Goal: Task Accomplishment & Management: Use online tool/utility

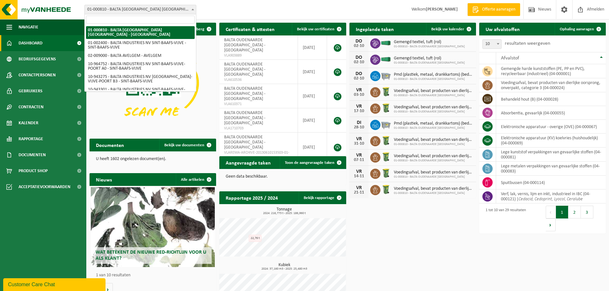
click at [172, 13] on span "01-000810 - BALTA [GEOGRAPHIC_DATA] [GEOGRAPHIC_DATA] - [GEOGRAPHIC_DATA]" at bounding box center [140, 9] width 111 height 9
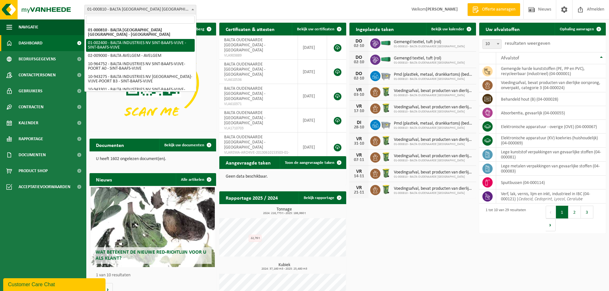
select select "153"
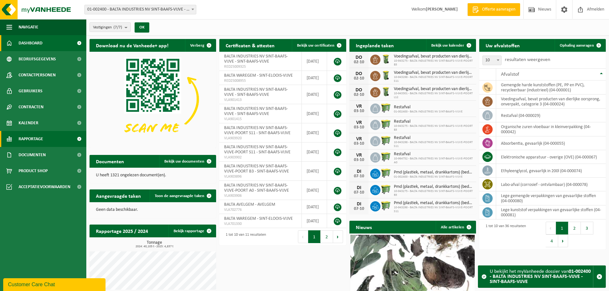
click at [72, 138] on link "Rapportage" at bounding box center [43, 139] width 86 height 16
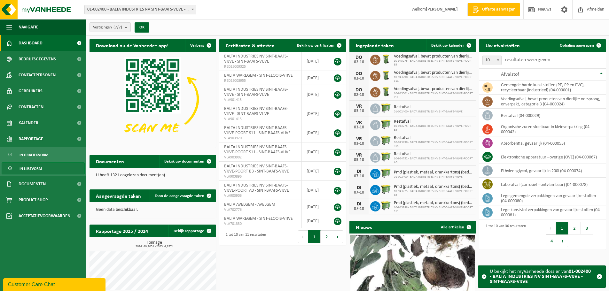
click at [57, 166] on link "In lijstvorm" at bounding box center [43, 168] width 83 height 12
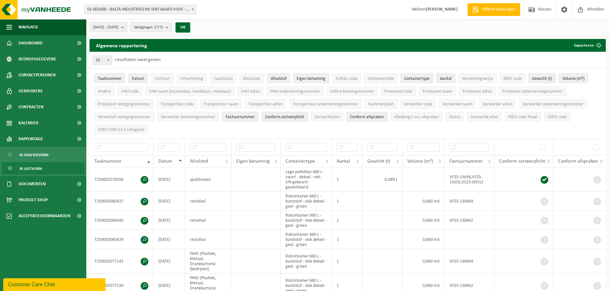
click at [121, 76] on span "Taaknummer" at bounding box center [110, 78] width 24 height 5
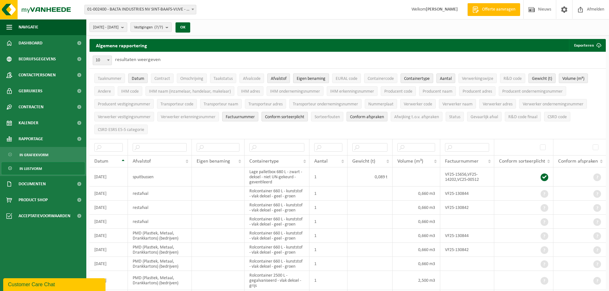
click at [311, 81] on span "Eigen benaming" at bounding box center [311, 78] width 29 height 5
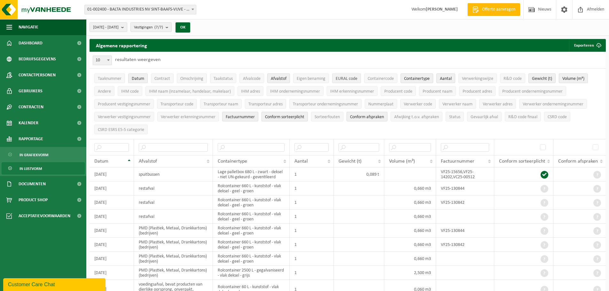
click at [349, 79] on span "EURAL code" at bounding box center [347, 78] width 22 height 5
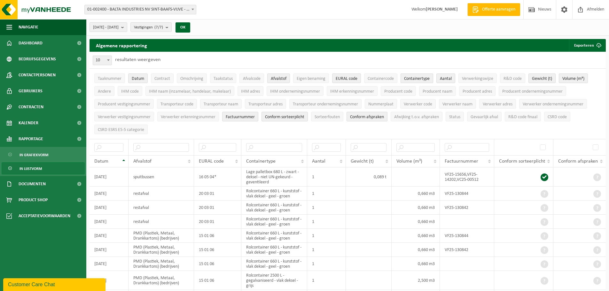
click at [428, 80] on span "Containertype" at bounding box center [417, 78] width 26 height 5
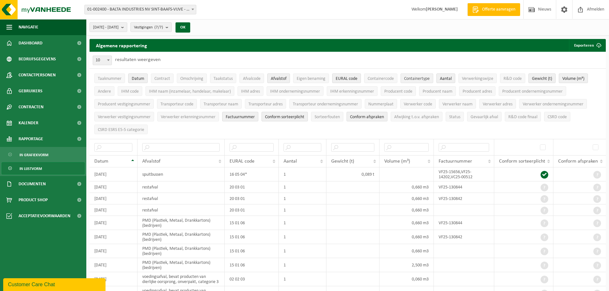
click at [422, 80] on span "Containertype" at bounding box center [417, 78] width 26 height 5
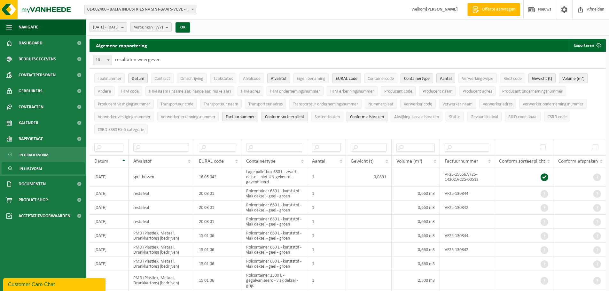
click at [422, 80] on span "Containertype" at bounding box center [417, 78] width 26 height 5
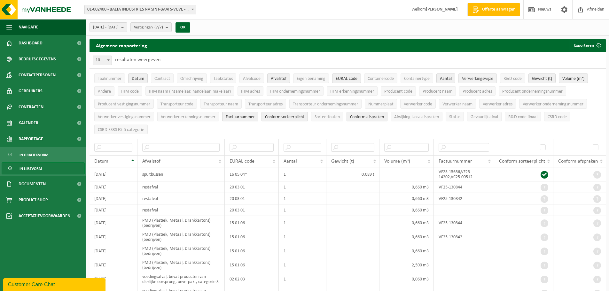
click at [487, 81] on span "Verwerkingswijze" at bounding box center [477, 78] width 31 height 5
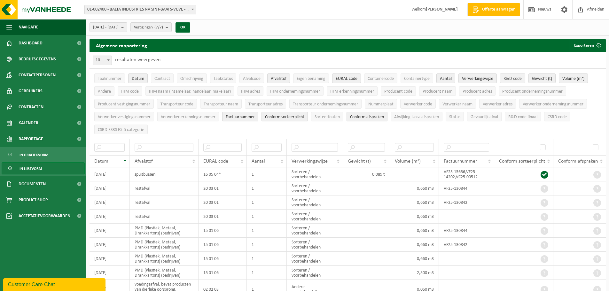
click at [507, 77] on span "R&D code" at bounding box center [513, 78] width 18 height 5
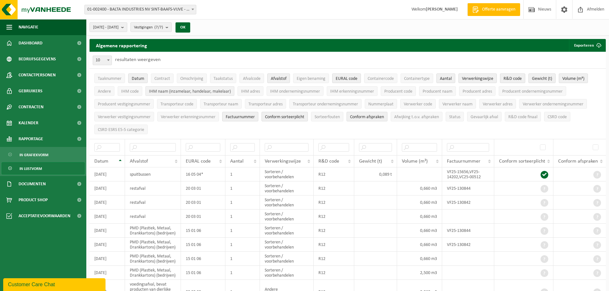
click at [161, 90] on span "IHM naam (inzamelaar, handelaar, makelaar)" at bounding box center [190, 91] width 82 height 5
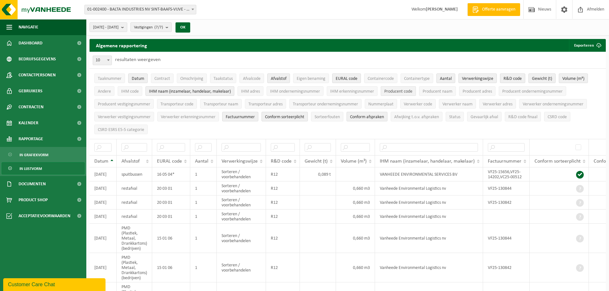
drag, startPoint x: 431, startPoint y: 92, endPoint x: 408, endPoint y: 93, distance: 23.7
click at [432, 92] on span "Producent naam" at bounding box center [438, 91] width 30 height 5
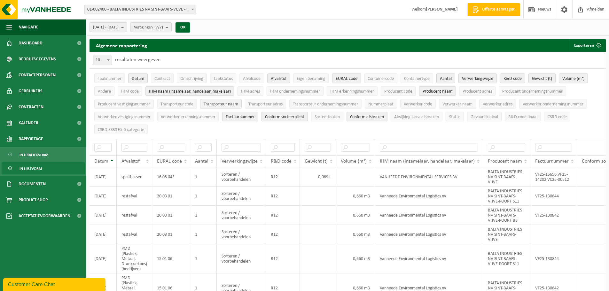
click at [221, 106] on span "Transporteur naam" at bounding box center [221, 104] width 35 height 5
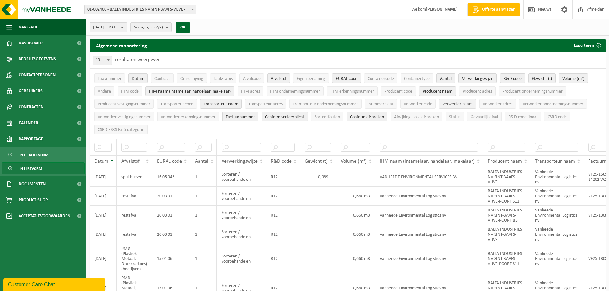
click at [452, 104] on span "Verwerker naam" at bounding box center [458, 104] width 30 height 5
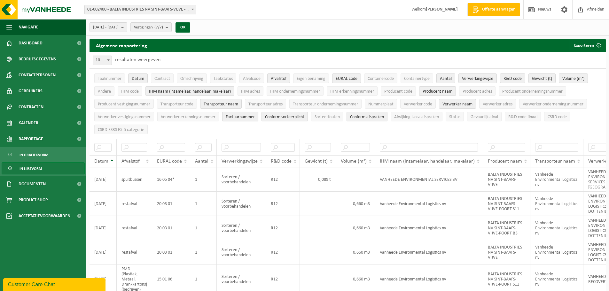
click at [249, 118] on span "Factuurnummer" at bounding box center [240, 117] width 29 height 5
drag, startPoint x: 283, startPoint y: 119, endPoint x: 297, endPoint y: 120, distance: 13.5
click at [284, 119] on button "Conform sorteerplicht" at bounding box center [285, 117] width 46 height 10
click at [324, 119] on button "Sorteerfouten" at bounding box center [327, 117] width 32 height 10
click at [360, 115] on span "Conform afspraken" at bounding box center [367, 117] width 34 height 5
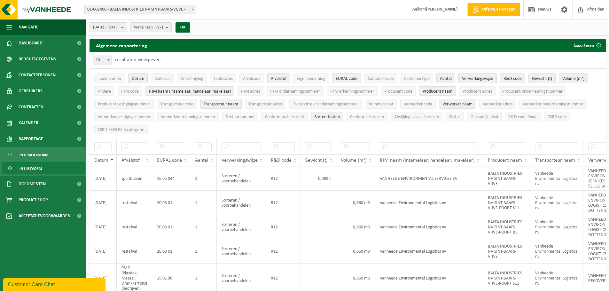
click at [127, 30] on b "submit" at bounding box center [124, 27] width 6 height 9
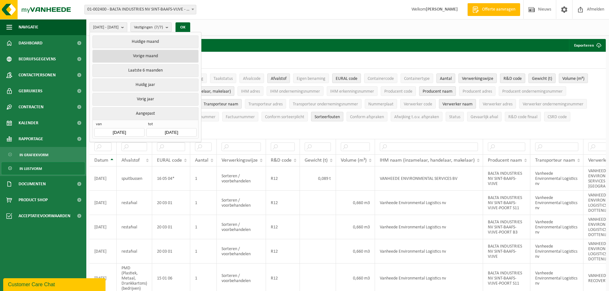
click at [158, 58] on button "Vorige maand" at bounding box center [145, 56] width 106 height 13
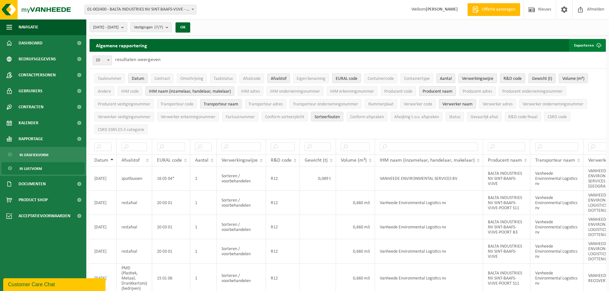
click at [588, 48] on button "Exporteren" at bounding box center [587, 45] width 36 height 13
click at [573, 57] on link "Enkel mijn selectie" at bounding box center [576, 58] width 58 height 13
click at [181, 10] on span "01-002400 - BALTA INDUSTRIES NV SINT-BAAFS-VIJVE - SINT-BAAFS-VIJVE" at bounding box center [140, 9] width 111 height 9
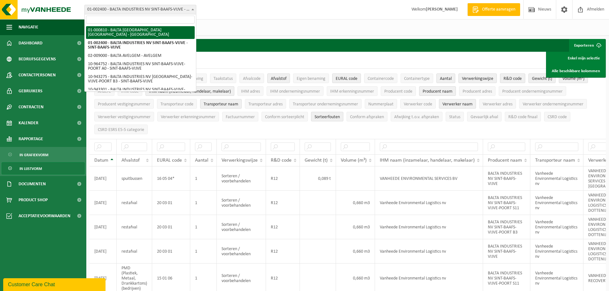
select select "88"
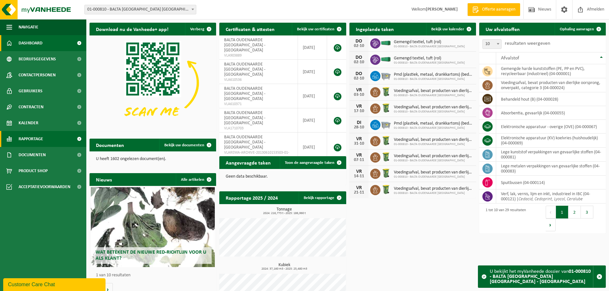
click at [46, 139] on link "Rapportage" at bounding box center [43, 139] width 86 height 16
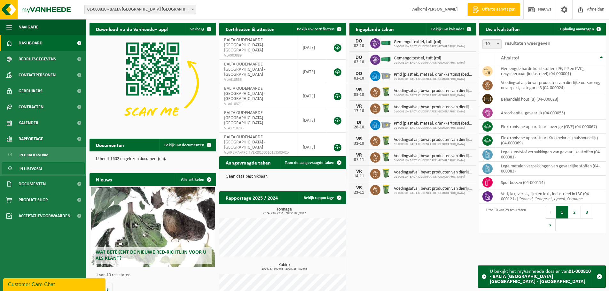
click at [60, 169] on link "In lijstvorm" at bounding box center [43, 168] width 83 height 12
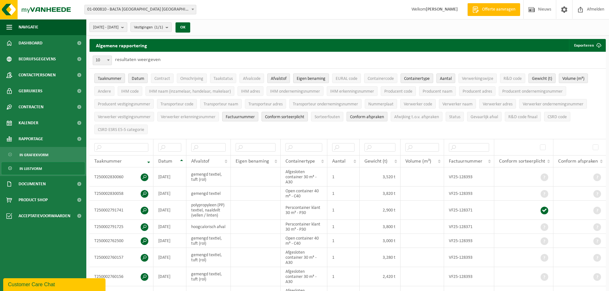
click at [127, 28] on b "submit" at bounding box center [124, 27] width 6 height 9
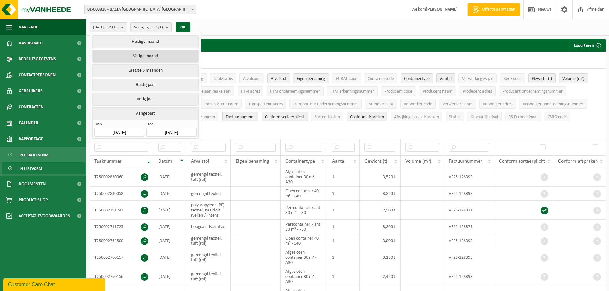
click at [156, 51] on button "Vorige maand" at bounding box center [145, 56] width 106 height 13
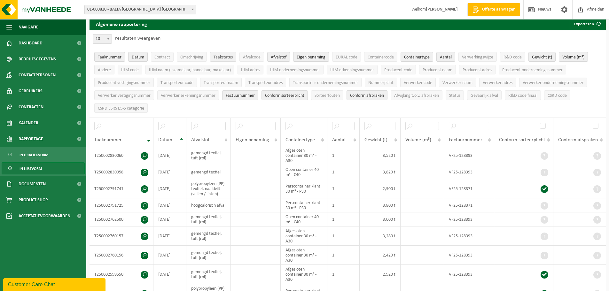
scroll to position [32, 0]
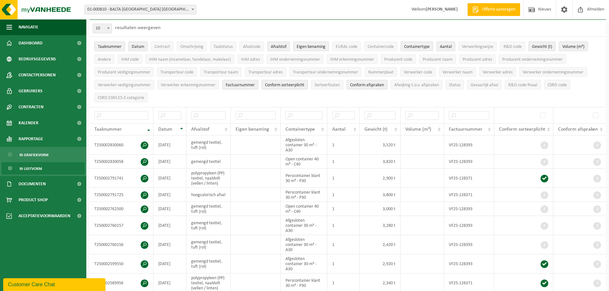
click at [113, 47] on span "Taaknummer" at bounding box center [110, 46] width 24 height 5
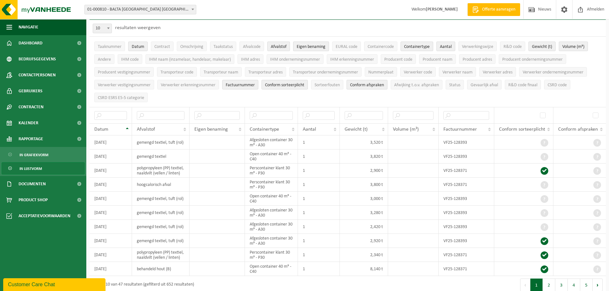
drag, startPoint x: 309, startPoint y: 45, endPoint x: 345, endPoint y: 48, distance: 35.3
click at [310, 45] on span "Eigen benaming" at bounding box center [311, 46] width 29 height 5
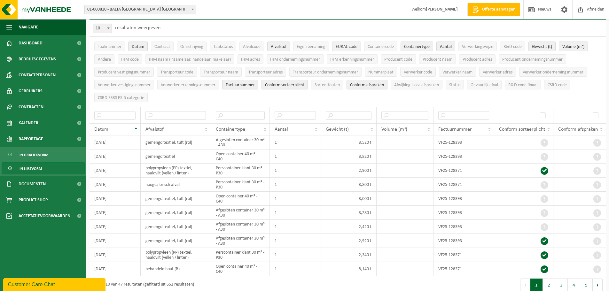
click at [351, 49] on span "EURAL code" at bounding box center [347, 46] width 22 height 5
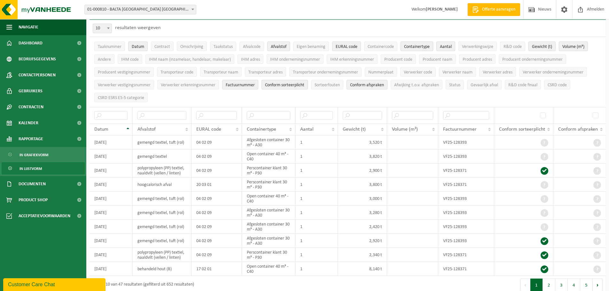
click at [433, 47] on button "Containertype" at bounding box center [417, 47] width 33 height 10
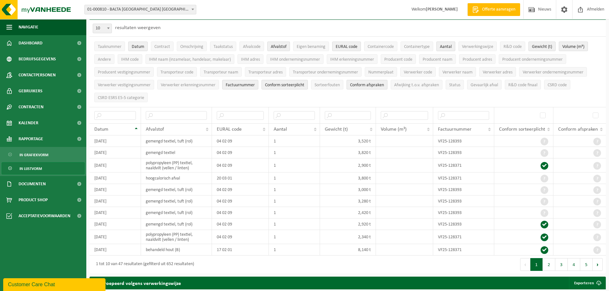
click at [451, 48] on span "Aantal" at bounding box center [446, 46] width 12 height 5
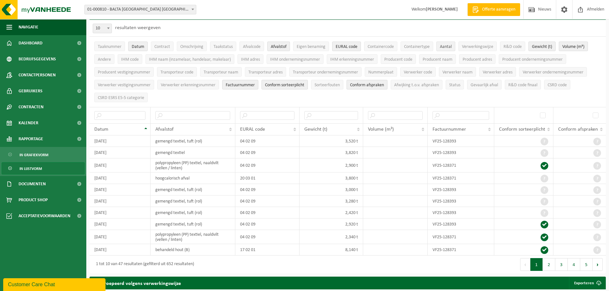
click at [451, 46] on span "Aantal" at bounding box center [446, 46] width 12 height 5
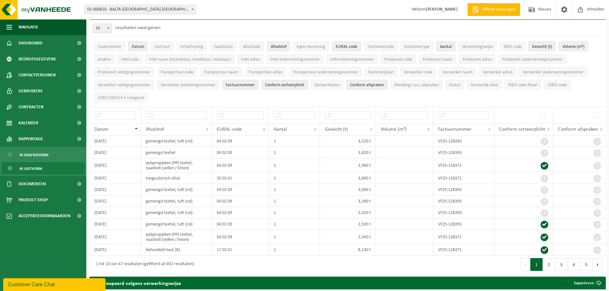
click at [451, 46] on span "Aantal" at bounding box center [446, 46] width 12 height 5
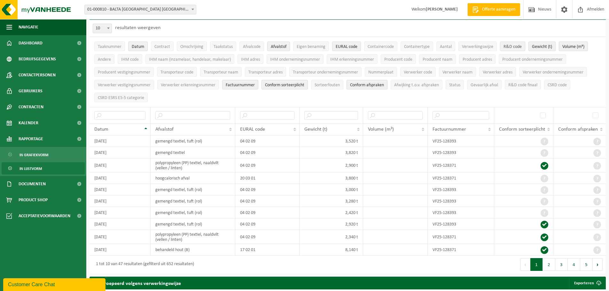
click at [513, 46] on span "R&D code" at bounding box center [513, 46] width 18 height 5
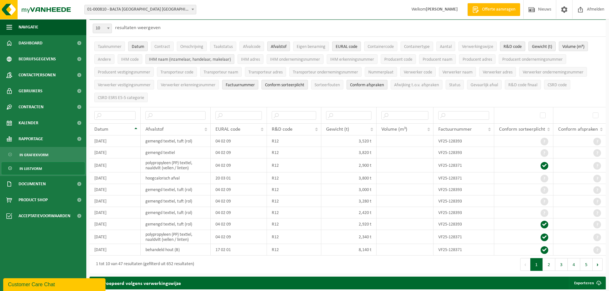
click at [169, 58] on span "IHM naam (inzamelaar, handelaar, makelaar)" at bounding box center [190, 59] width 82 height 5
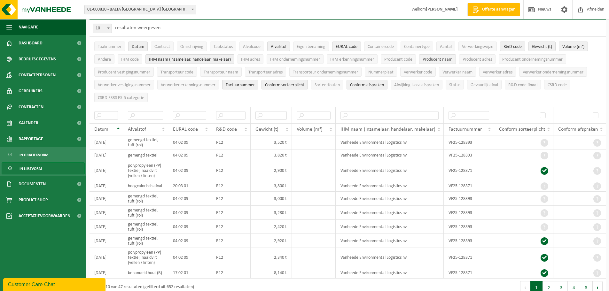
click at [432, 58] on span "Producent naam" at bounding box center [438, 59] width 30 height 5
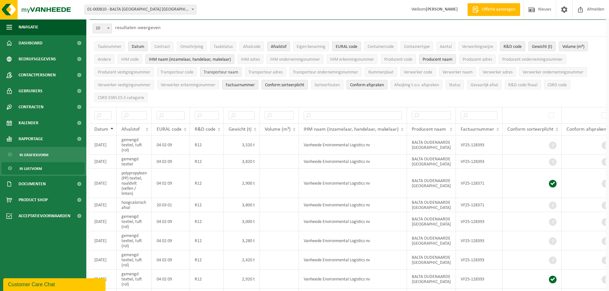
click at [230, 74] on span "Transporteur naam" at bounding box center [221, 72] width 35 height 5
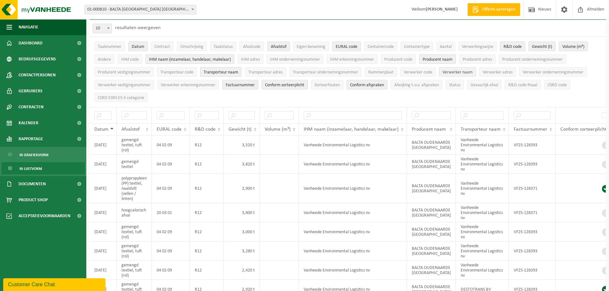
click at [457, 75] on button "Verwerker naam" at bounding box center [457, 72] width 37 height 10
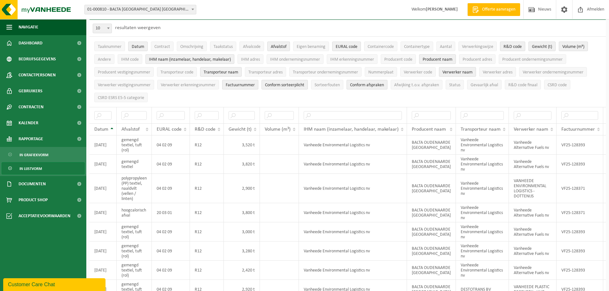
click at [251, 84] on span "Factuurnummer" at bounding box center [240, 85] width 29 height 5
drag, startPoint x: 297, startPoint y: 85, endPoint x: 327, endPoint y: 85, distance: 29.1
click at [299, 85] on span "Conform sorteerplicht" at bounding box center [284, 85] width 39 height 5
click at [368, 85] on span "Conform afspraken" at bounding box center [367, 85] width 34 height 5
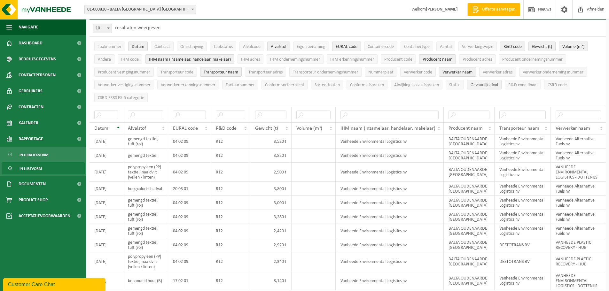
click at [498, 85] on span "Gevaarlijk afval" at bounding box center [485, 85] width 28 height 5
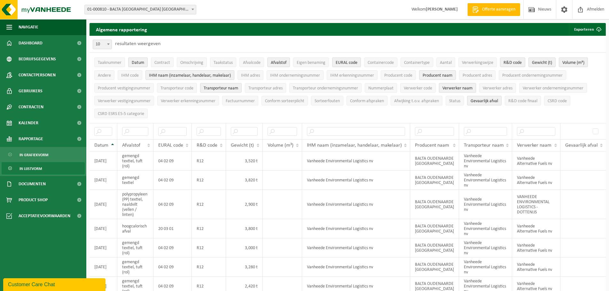
scroll to position [0, 0]
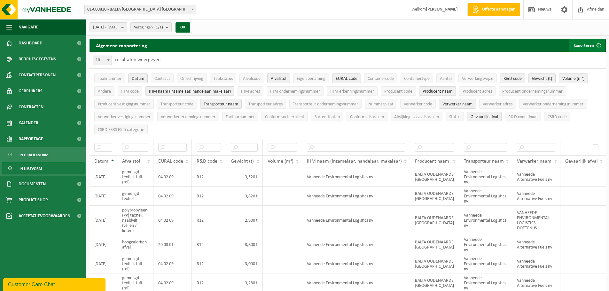
click at [591, 41] on button "Exporteren" at bounding box center [587, 45] width 36 height 13
click at [577, 55] on link "Enkel mijn selectie" at bounding box center [576, 58] width 58 height 13
